Goal: Task Accomplishment & Management: Use online tool/utility

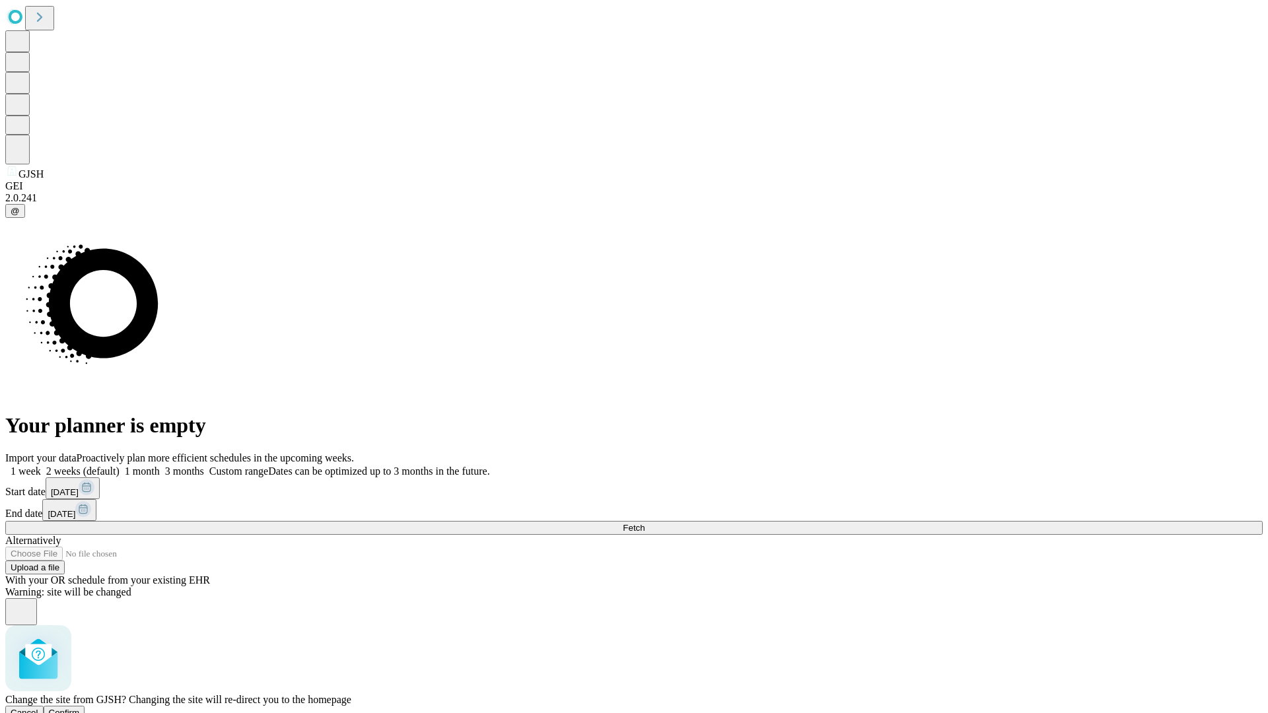
click at [80, 708] on span "Confirm" at bounding box center [64, 713] width 31 height 10
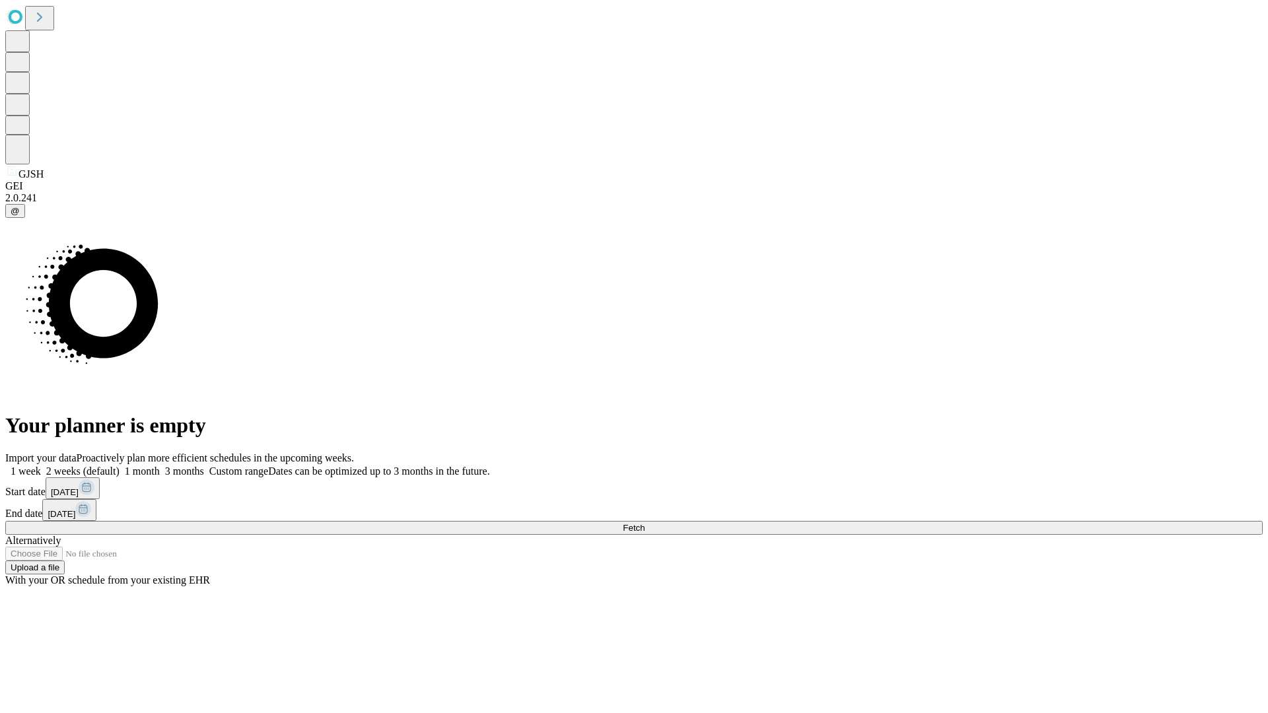
click at [160, 466] on label "1 month" at bounding box center [140, 471] width 40 height 11
click at [645, 523] on span "Fetch" at bounding box center [634, 528] width 22 height 10
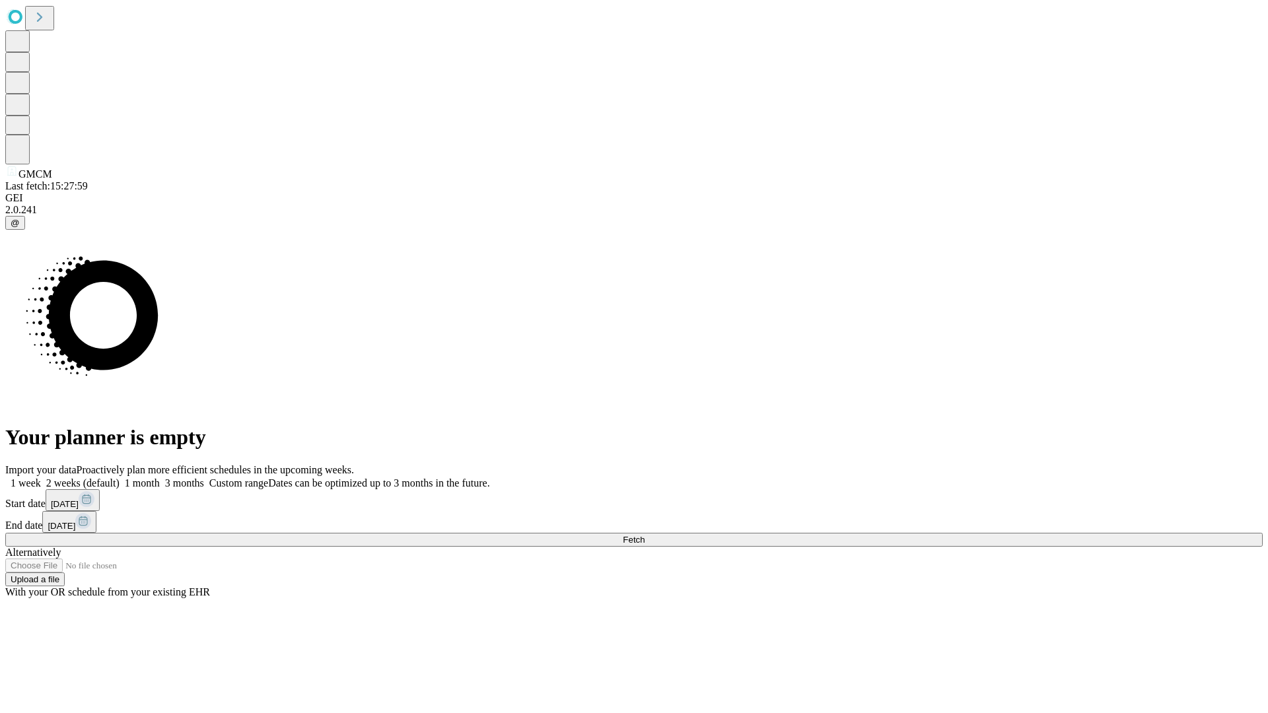
click at [160, 478] on label "1 month" at bounding box center [140, 483] width 40 height 11
click at [645, 535] on span "Fetch" at bounding box center [634, 540] width 22 height 10
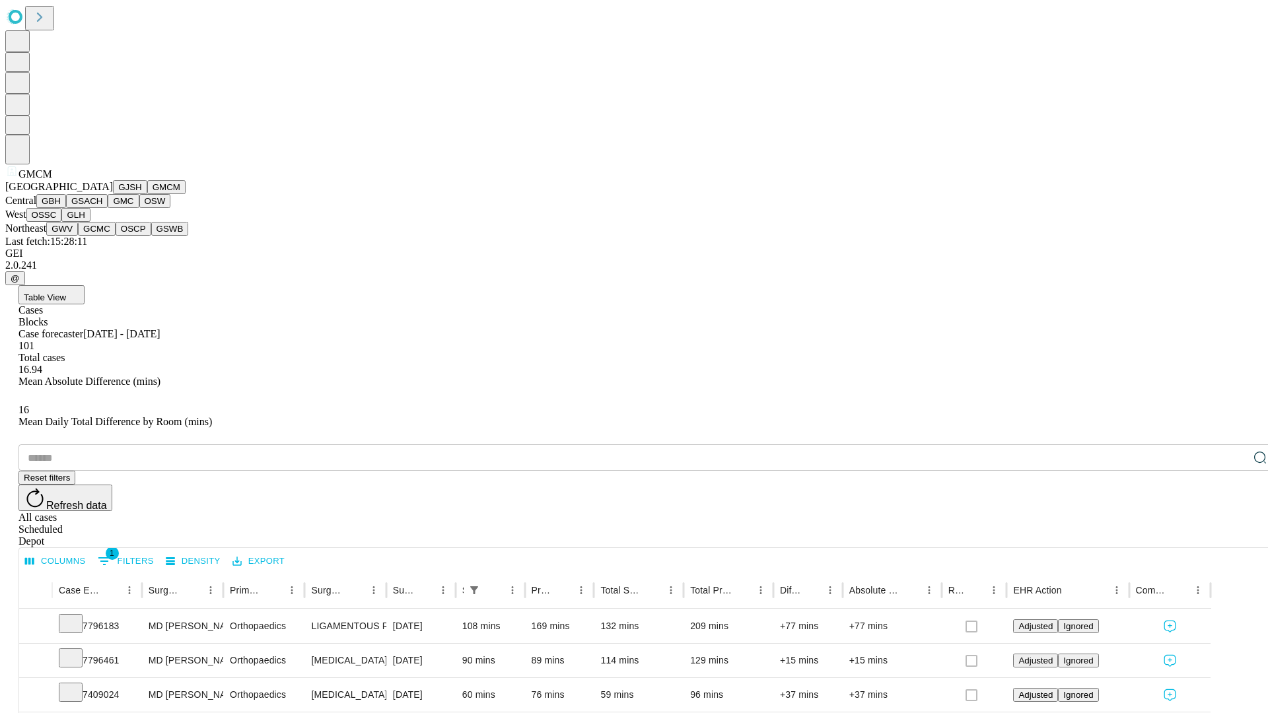
click at [66, 208] on button "GBH" at bounding box center [51, 201] width 30 height 14
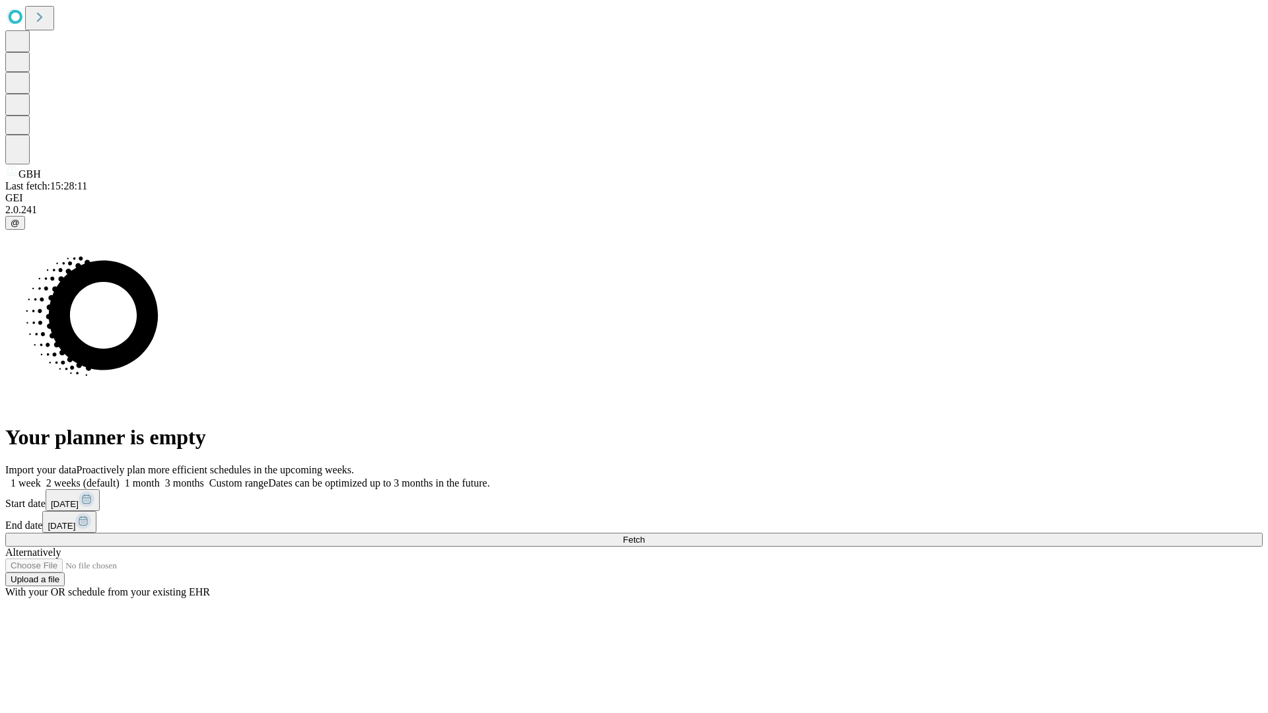
click at [160, 478] on label "1 month" at bounding box center [140, 483] width 40 height 11
click at [645, 535] on span "Fetch" at bounding box center [634, 540] width 22 height 10
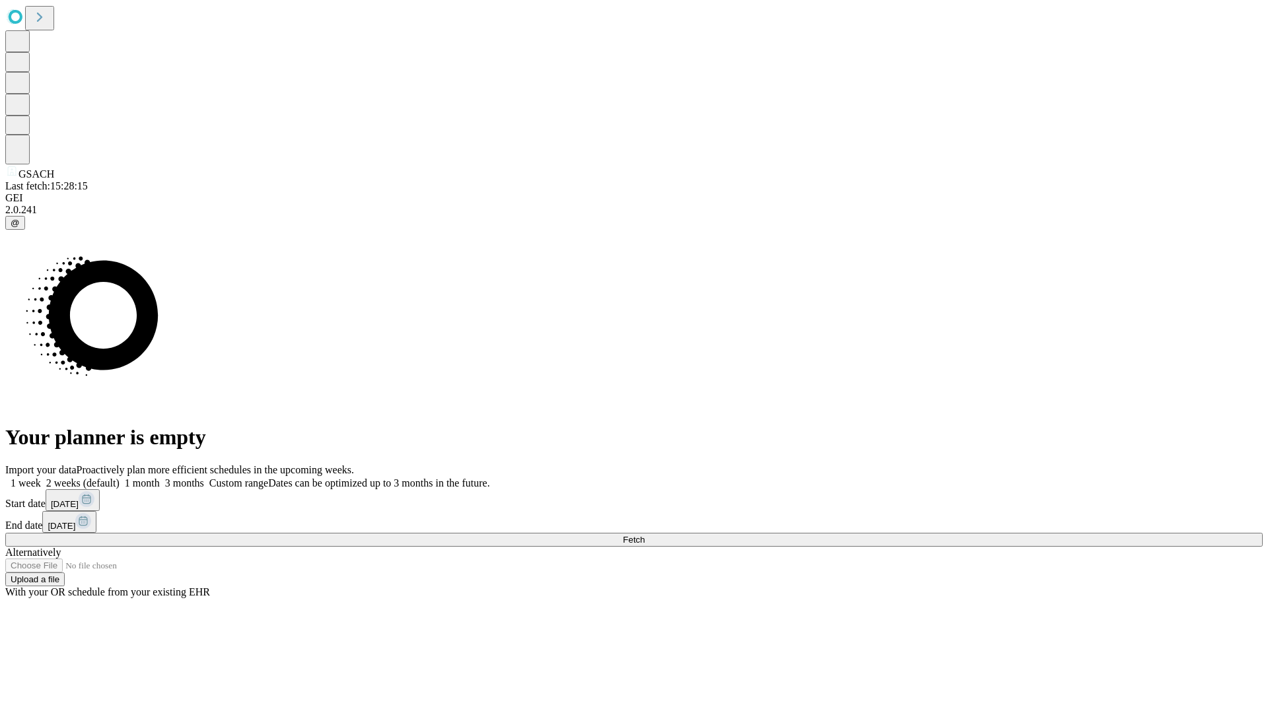
click at [160, 478] on label "1 month" at bounding box center [140, 483] width 40 height 11
click at [645, 535] on span "Fetch" at bounding box center [634, 540] width 22 height 10
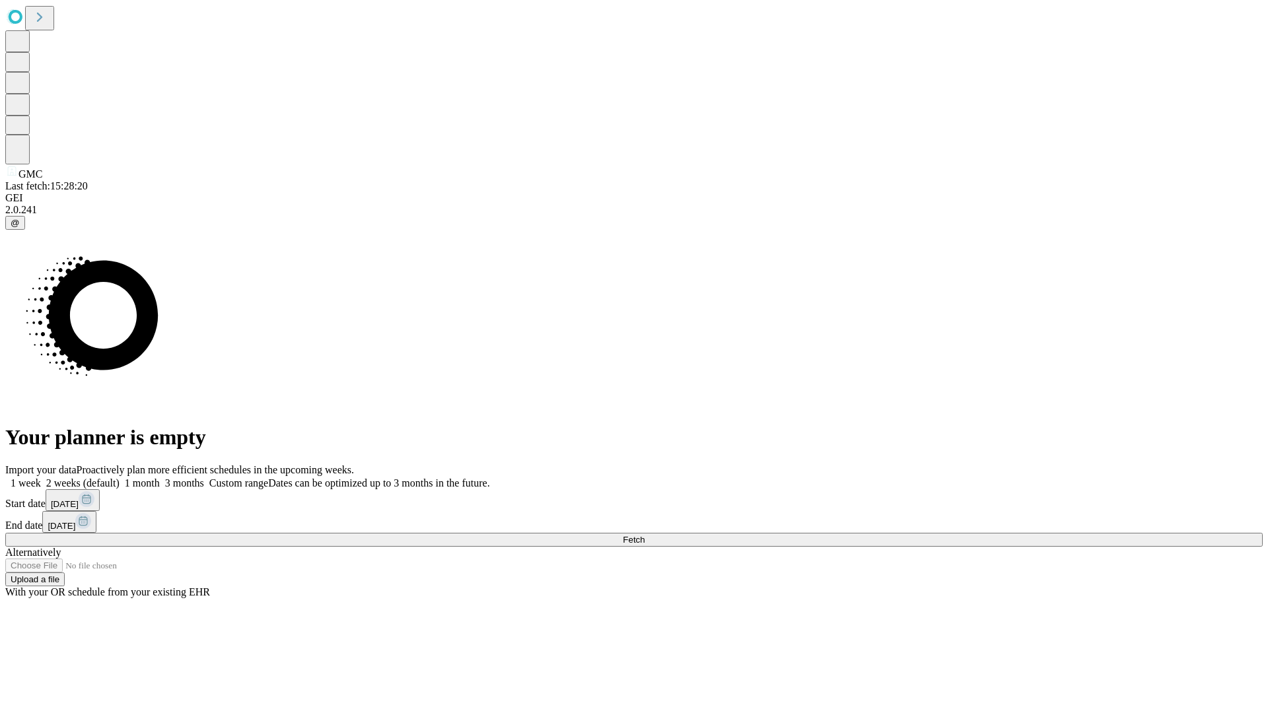
click at [160, 478] on label "1 month" at bounding box center [140, 483] width 40 height 11
click at [645, 535] on span "Fetch" at bounding box center [634, 540] width 22 height 10
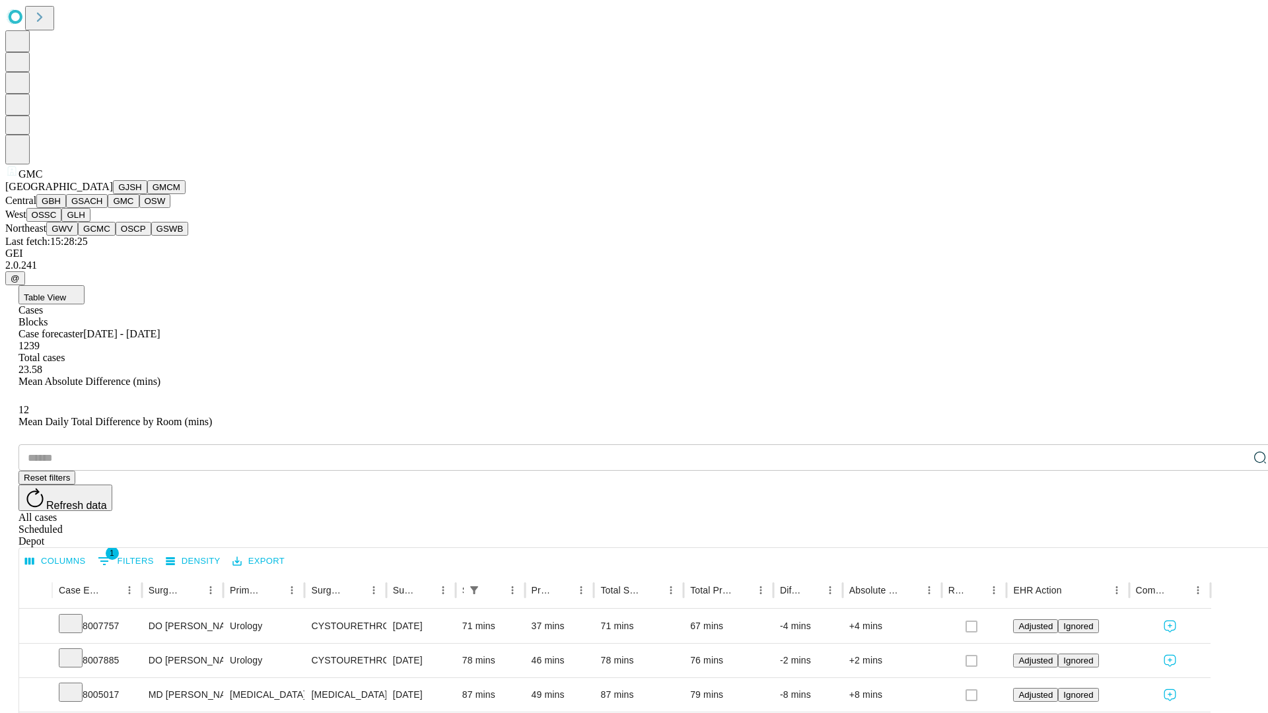
click at [139, 208] on button "OSW" at bounding box center [155, 201] width 32 height 14
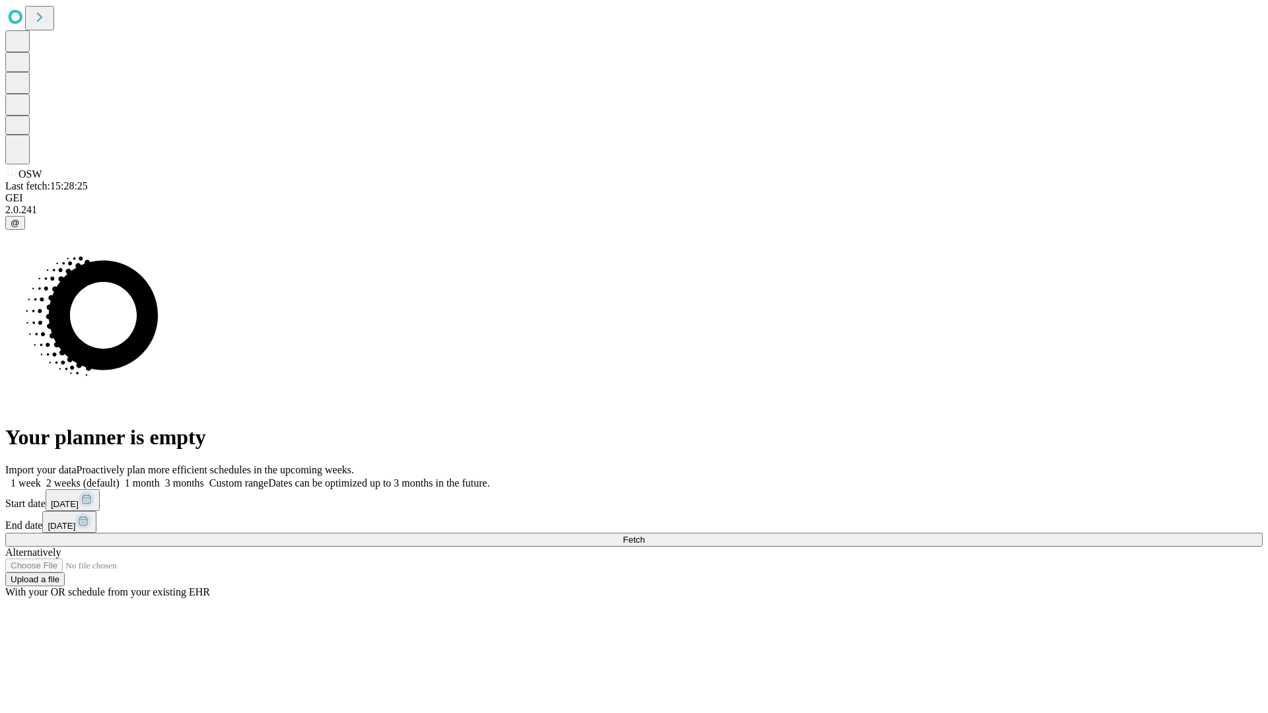
click at [160, 478] on label "1 month" at bounding box center [140, 483] width 40 height 11
click at [645, 535] on span "Fetch" at bounding box center [634, 540] width 22 height 10
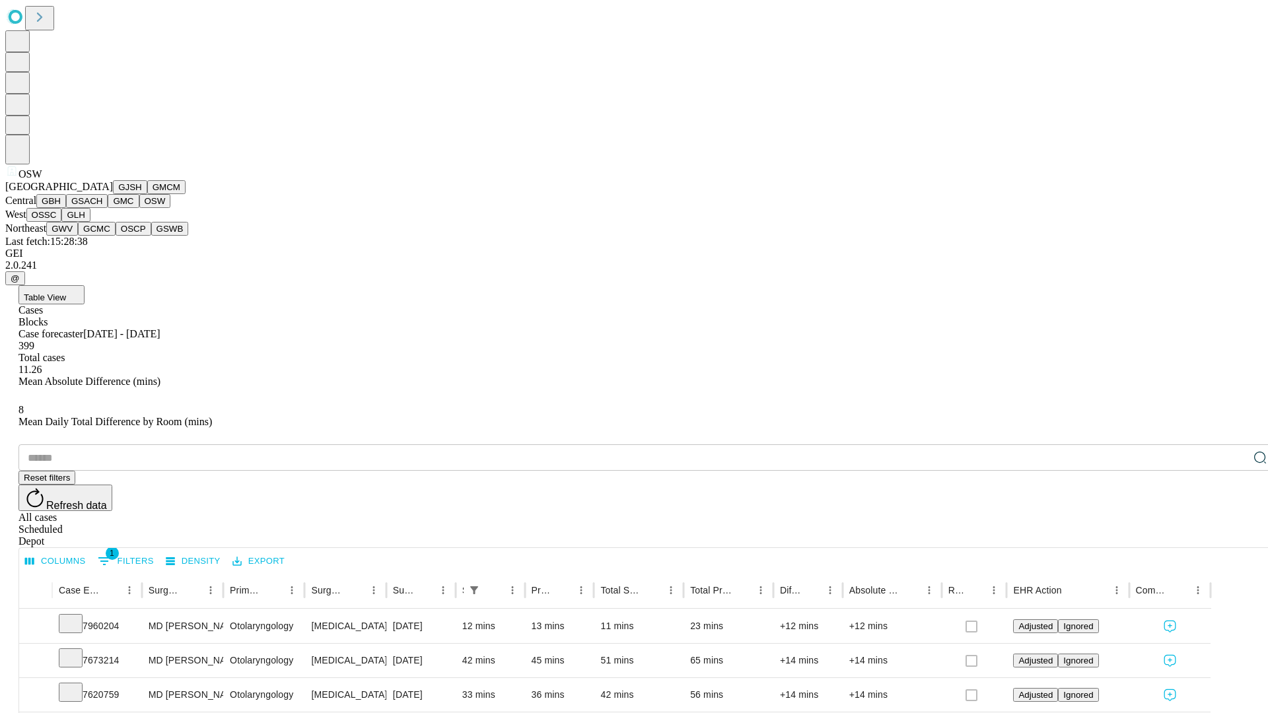
click at [62, 222] on button "OSSC" at bounding box center [44, 215] width 36 height 14
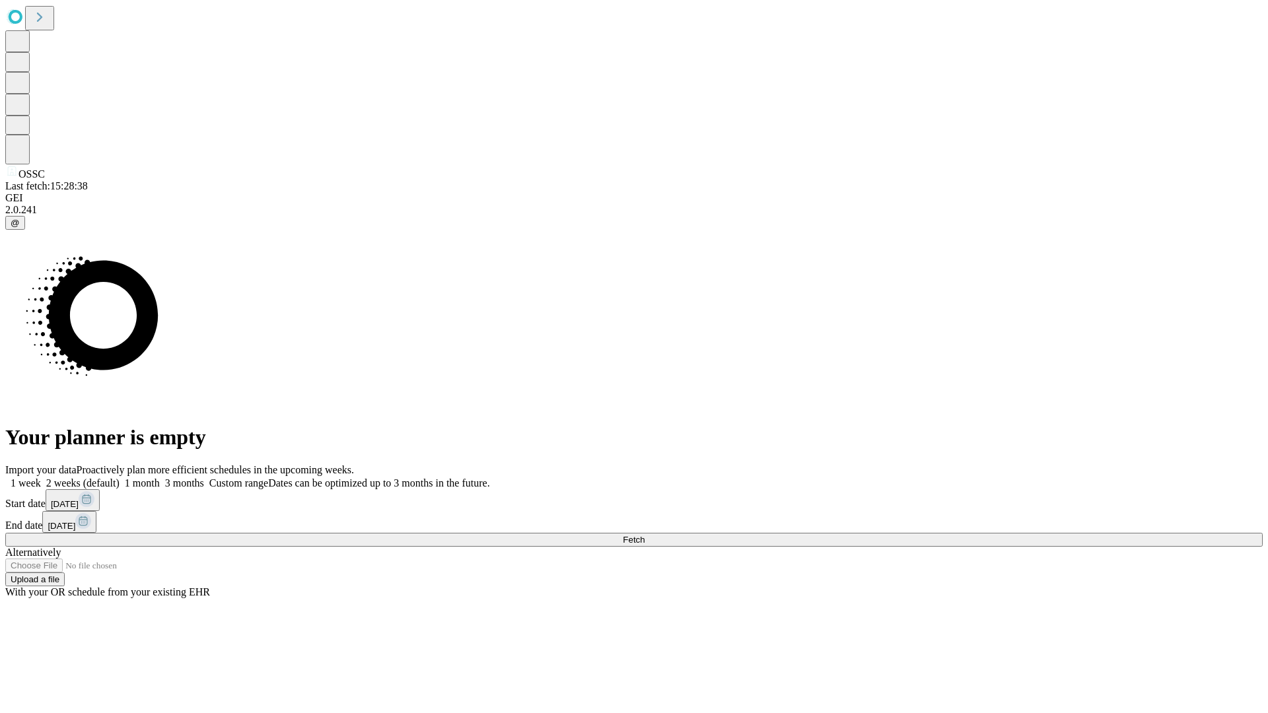
click at [160, 478] on label "1 month" at bounding box center [140, 483] width 40 height 11
click at [645, 535] on span "Fetch" at bounding box center [634, 540] width 22 height 10
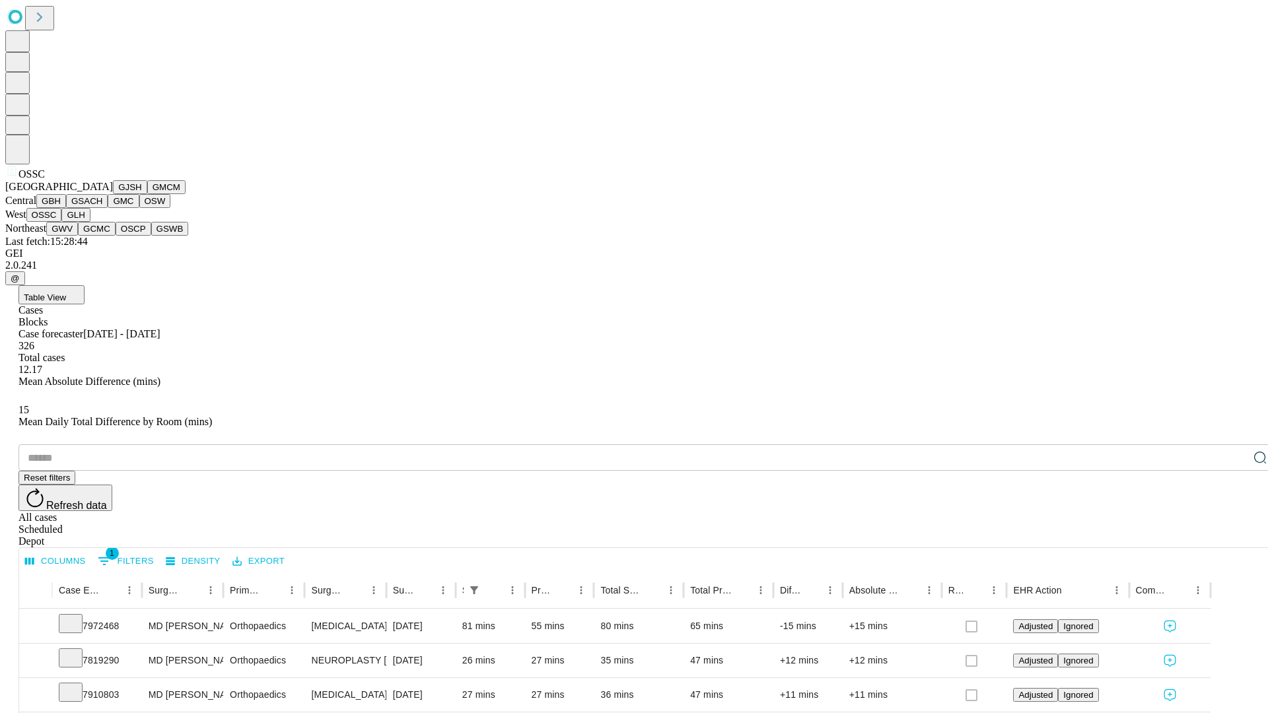
click at [90, 222] on button "GLH" at bounding box center [75, 215] width 28 height 14
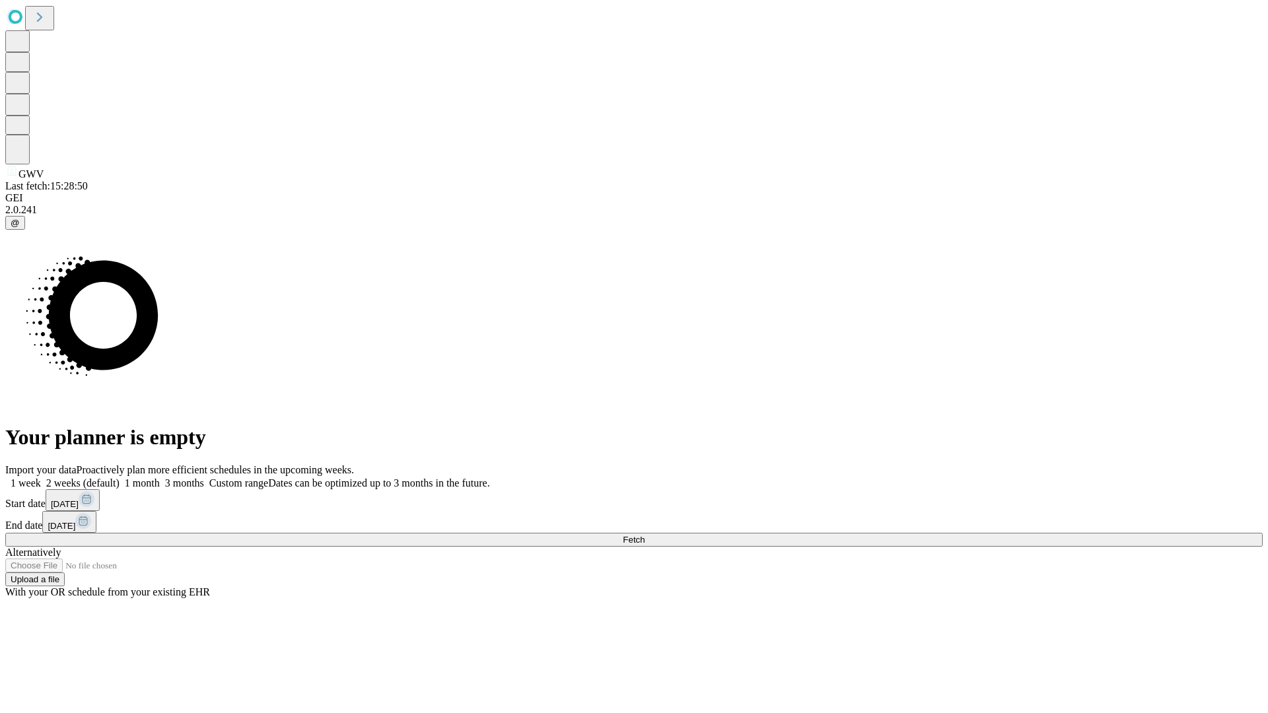
click at [160, 478] on label "1 month" at bounding box center [140, 483] width 40 height 11
click at [645, 535] on span "Fetch" at bounding box center [634, 540] width 22 height 10
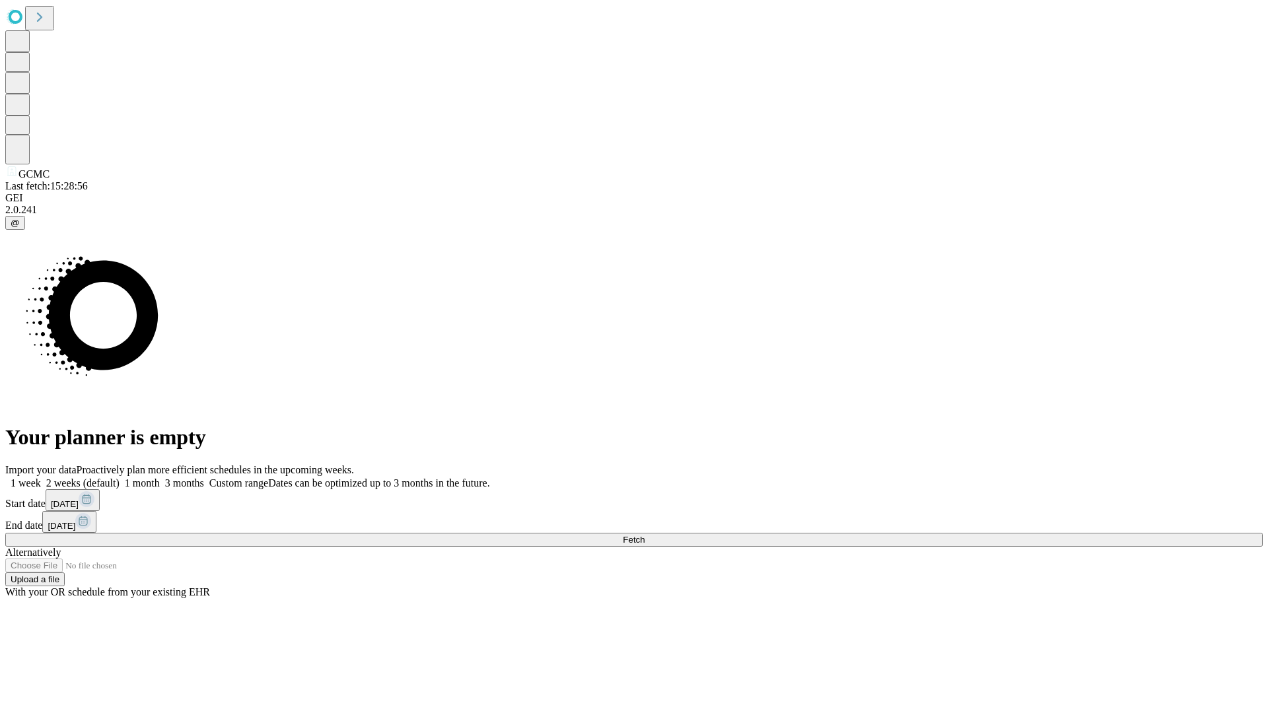
click at [160, 478] on label "1 month" at bounding box center [140, 483] width 40 height 11
click at [645, 535] on span "Fetch" at bounding box center [634, 540] width 22 height 10
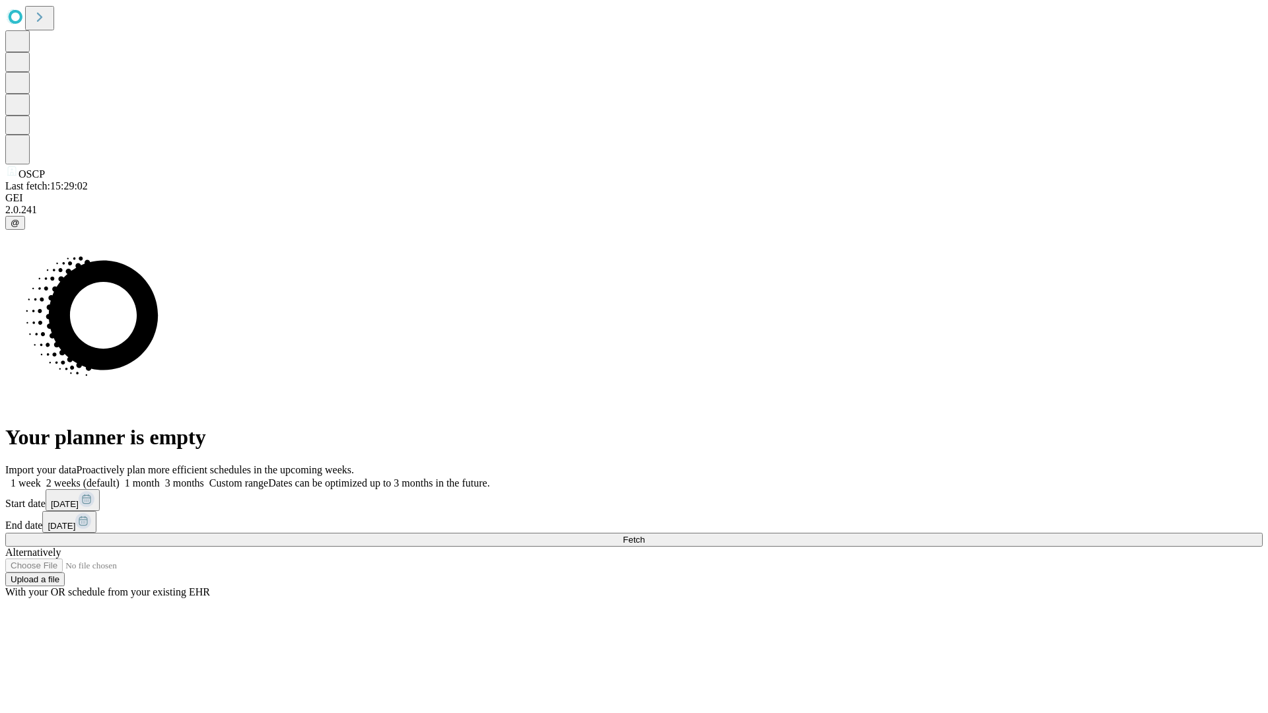
click at [160, 478] on label "1 month" at bounding box center [140, 483] width 40 height 11
click at [645, 535] on span "Fetch" at bounding box center [634, 540] width 22 height 10
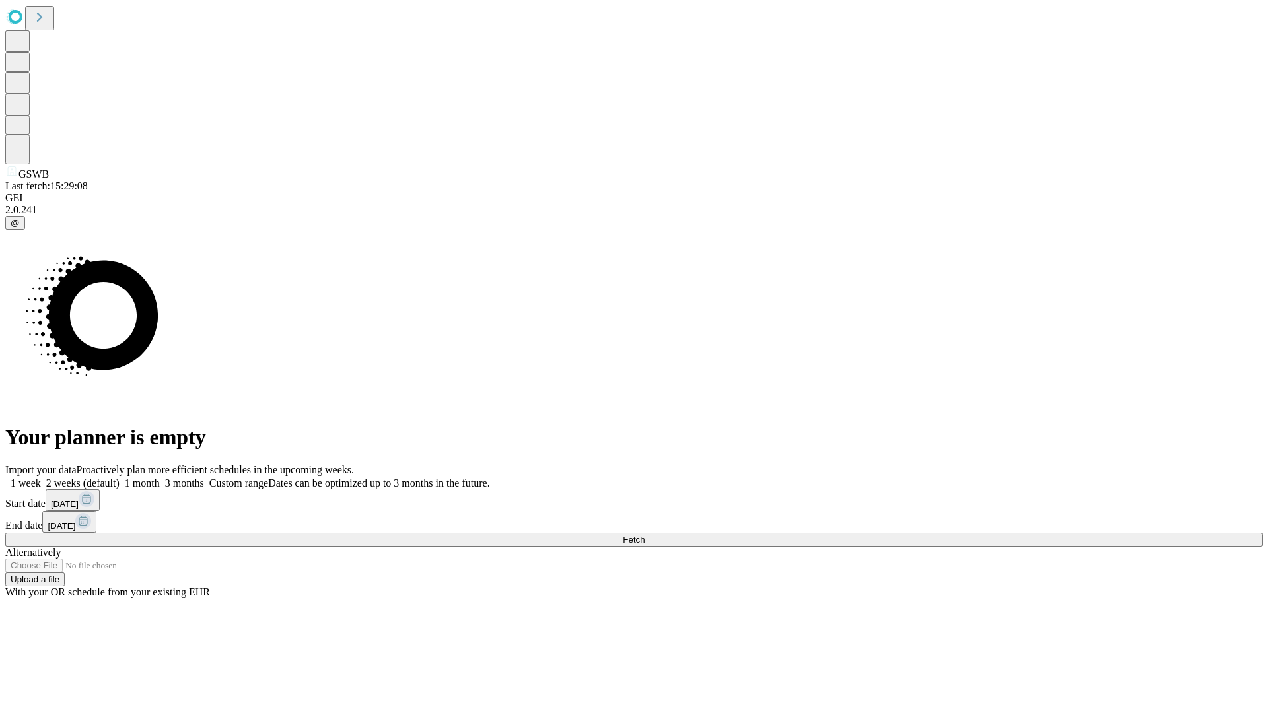
click at [160, 478] on label "1 month" at bounding box center [140, 483] width 40 height 11
click at [645, 535] on span "Fetch" at bounding box center [634, 540] width 22 height 10
